Goal: Task Accomplishment & Management: Manage account settings

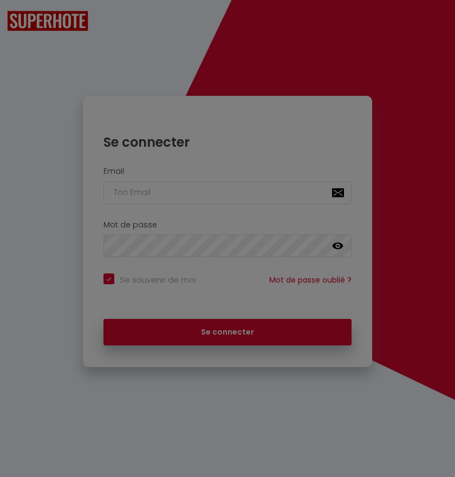
checkbox input "true"
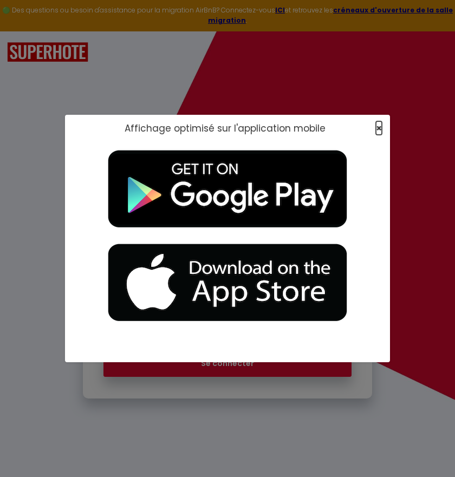
click at [380, 126] on span "×" at bounding box center [379, 128] width 6 height 14
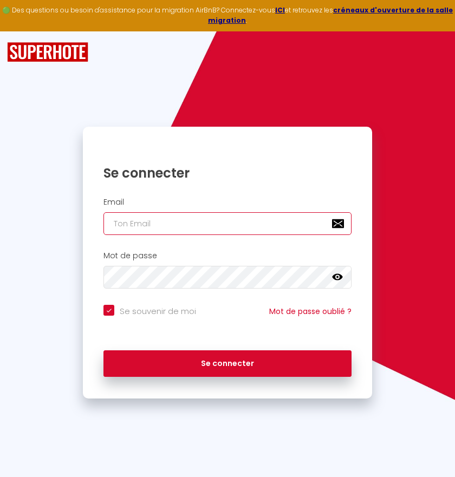
click at [186, 222] on input "email" at bounding box center [227, 223] width 248 height 23
paste input "[PERSON_NAME][EMAIL_ADDRESS][PERSON_NAME][DOMAIN_NAME]"
type input "[PERSON_NAME][EMAIL_ADDRESS][PERSON_NAME][DOMAIN_NAME]"
checkbox input "true"
type input "[PERSON_NAME][EMAIL_ADDRESS][PERSON_NAME][DOMAIN_NAME]"
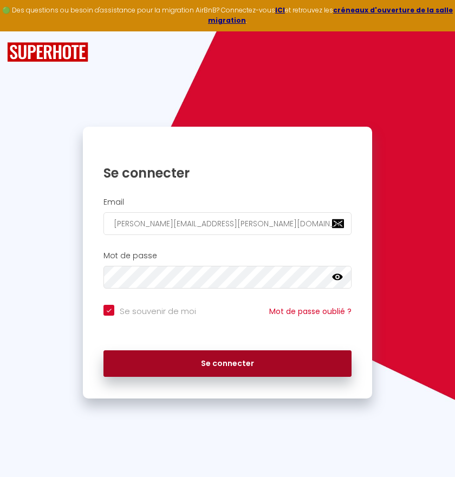
click at [234, 365] on button "Se connecter" at bounding box center [227, 363] width 248 height 27
checkbox input "true"
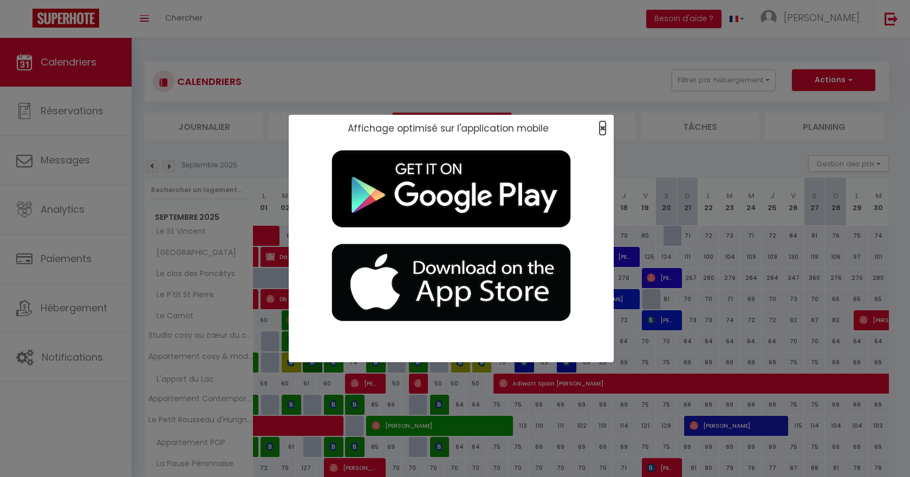
click at [493, 129] on span "×" at bounding box center [603, 128] width 6 height 14
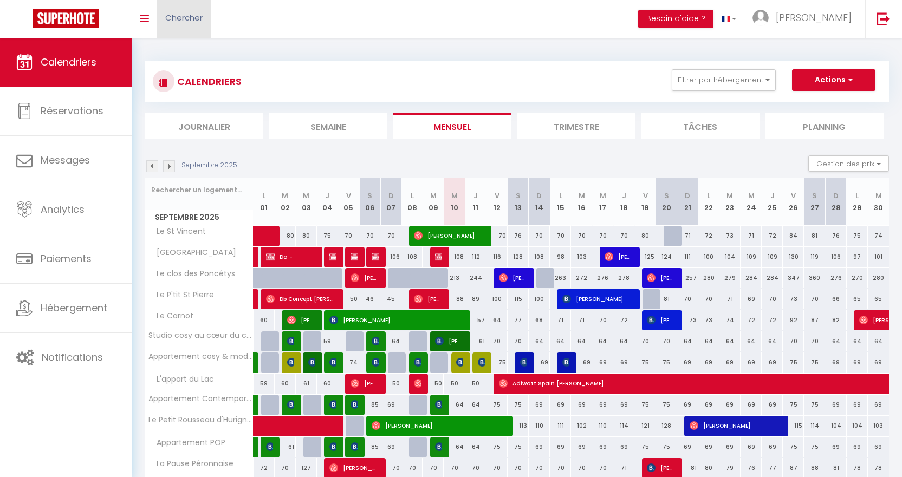
click at [200, 20] on span "Chercher" at bounding box center [183, 17] width 37 height 11
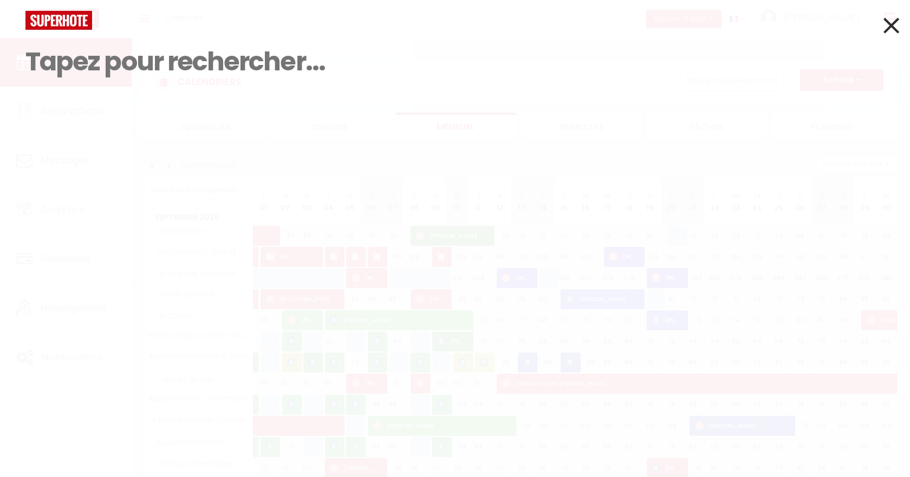
click at [196, 66] on input at bounding box center [454, 62] width 859 height 64
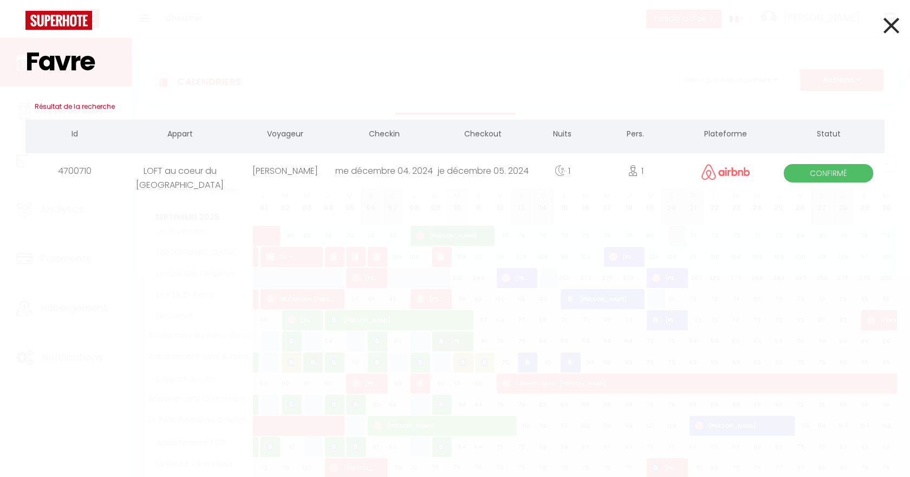
drag, startPoint x: 102, startPoint y: 67, endPoint x: 28, endPoint y: 63, distance: 74.3
click at [28, 63] on input "Favre" at bounding box center [454, 62] width 859 height 64
type input "l"
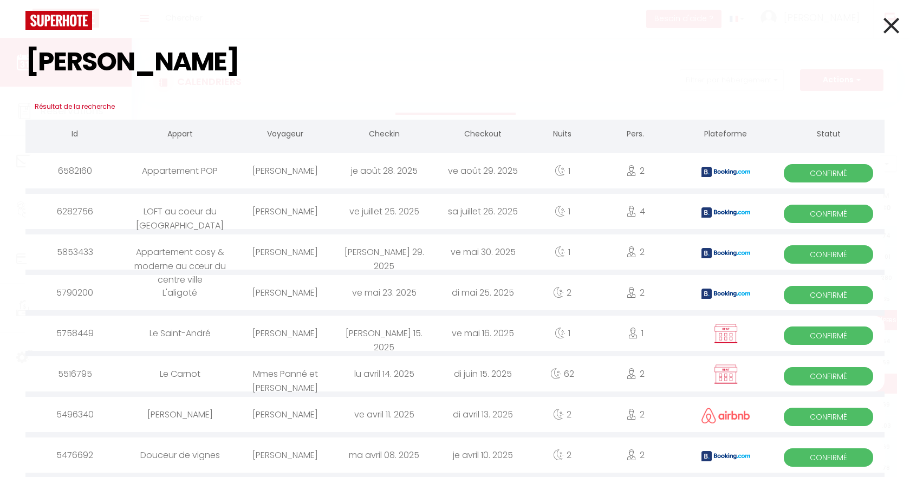
type input "[PERSON_NAME]"
click at [493, 25] on icon at bounding box center [891, 25] width 16 height 27
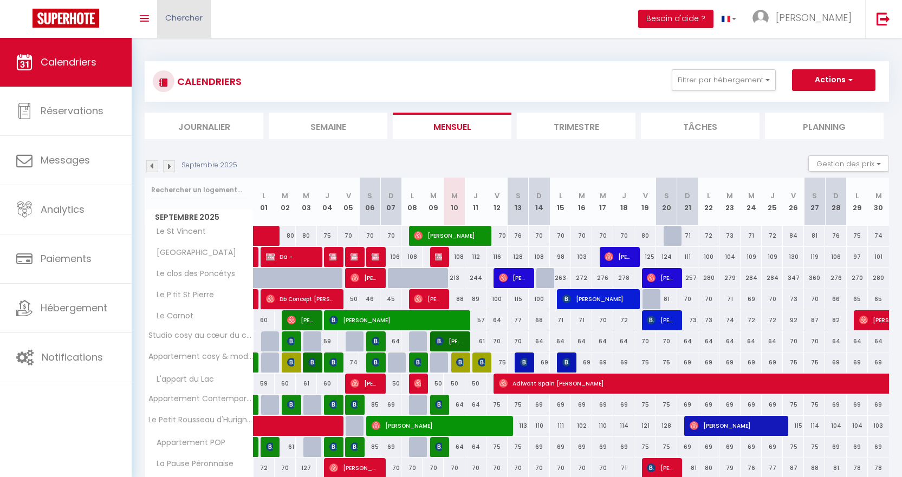
click at [189, 20] on span "Chercher" at bounding box center [183, 17] width 37 height 11
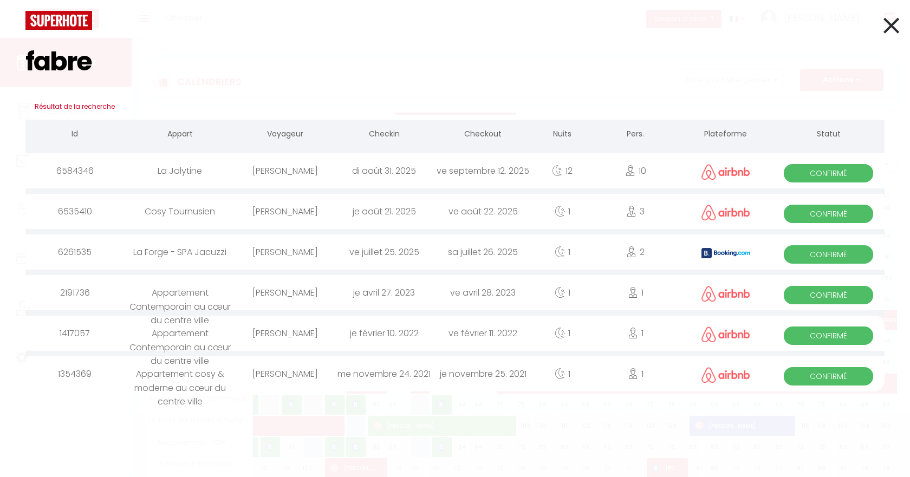
drag, startPoint x: 77, startPoint y: 62, endPoint x: 16, endPoint y: 60, distance: 61.8
click at [16, 60] on div "fabre Résultat de la recherche Id Appart Voyageur Checkin Checkout Nuits Pers. …" at bounding box center [455, 238] width 910 height 477
type input "fabre"
click at [493, 27] on icon at bounding box center [891, 25] width 16 height 27
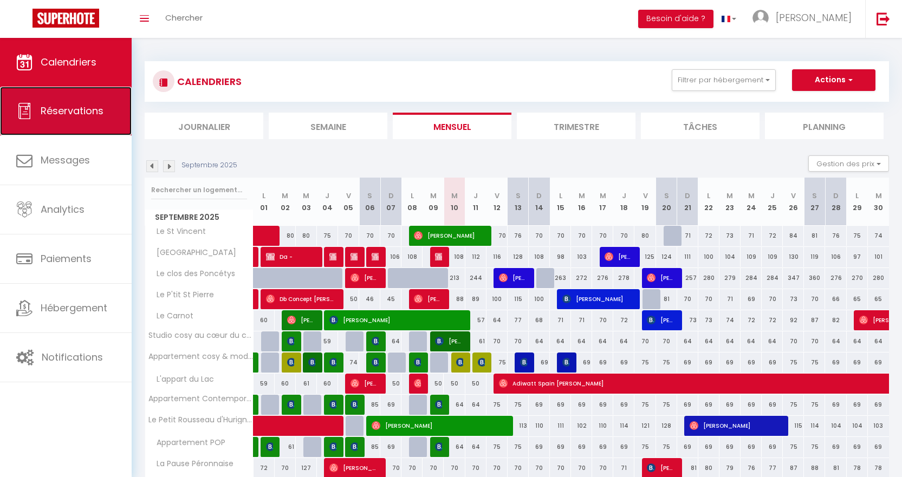
click at [81, 108] on span "Réservations" at bounding box center [72, 111] width 63 height 14
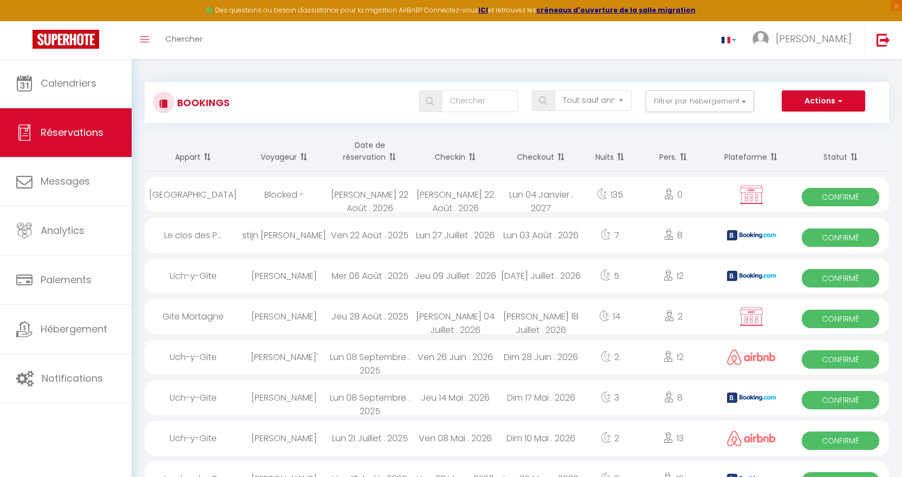
click at [493, 156] on th "Checkout" at bounding box center [541, 151] width 86 height 41
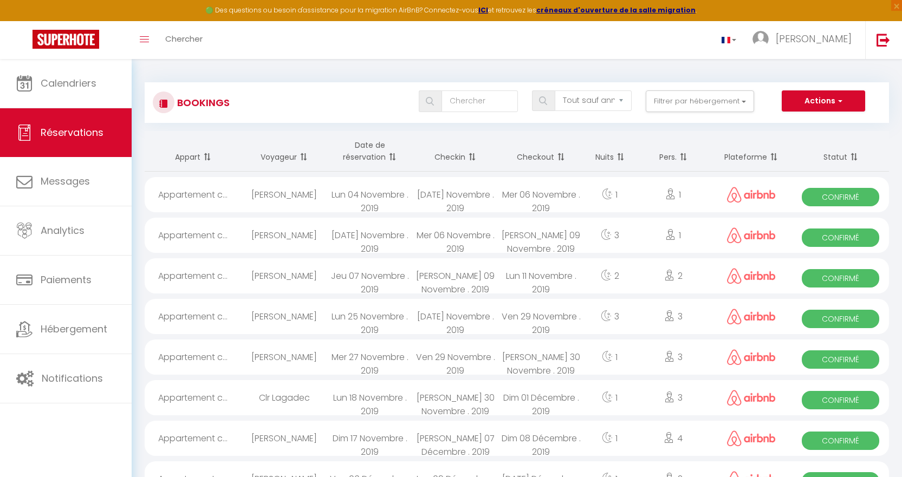
click at [493, 159] on span at bounding box center [559, 157] width 11 height 22
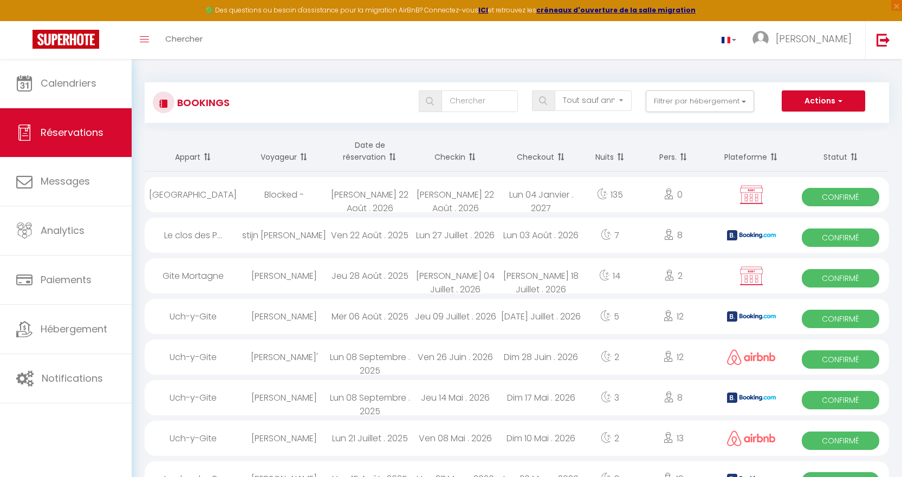
click at [493, 159] on span at bounding box center [559, 157] width 11 height 22
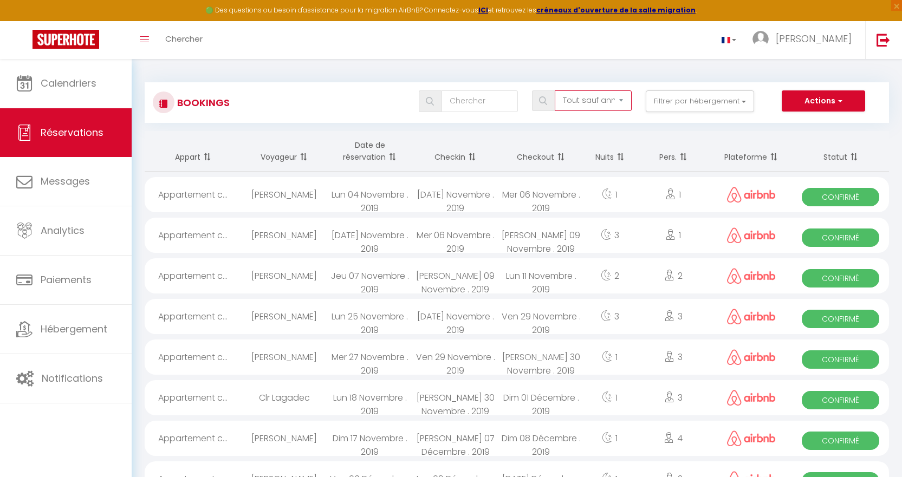
drag, startPoint x: 605, startPoint y: 106, endPoint x: 617, endPoint y: 102, distance: 13.2
click at [493, 102] on select "Tous les statuts Annulé Confirmé Non Confirmé Tout sauf annulé No Show Request" at bounding box center [593, 100] width 76 height 21
click at [491, 106] on input "text" at bounding box center [479, 101] width 76 height 22
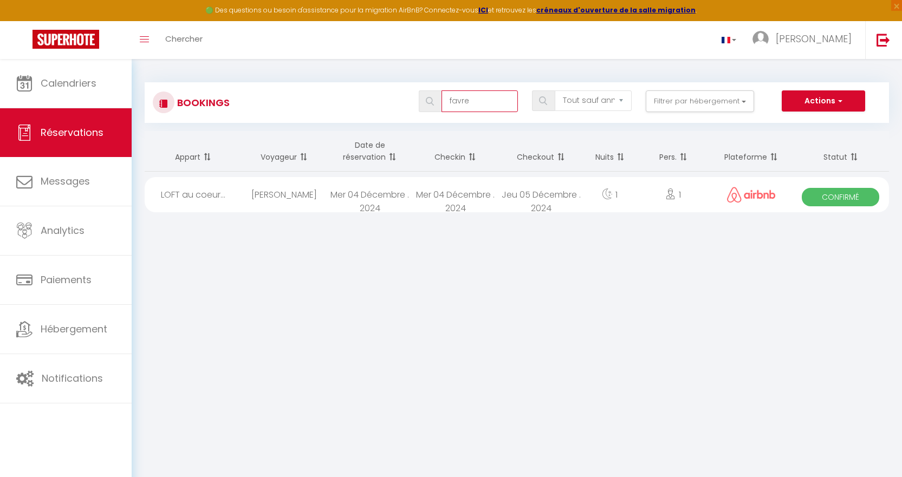
drag, startPoint x: 482, startPoint y: 108, endPoint x: 446, endPoint y: 103, distance: 36.0
click at [446, 103] on input "favre" at bounding box center [479, 101] width 76 height 22
type input "[PERSON_NAME]"
